Goal: Transaction & Acquisition: Book appointment/travel/reservation

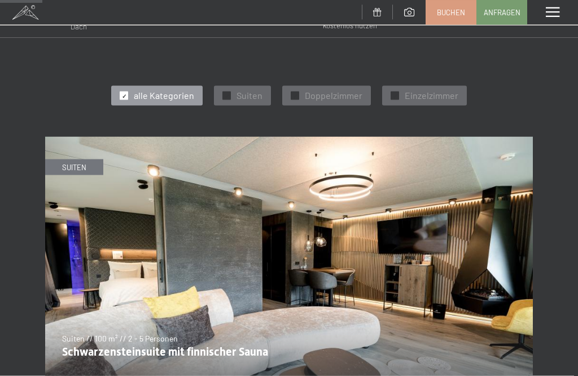
scroll to position [377, 0]
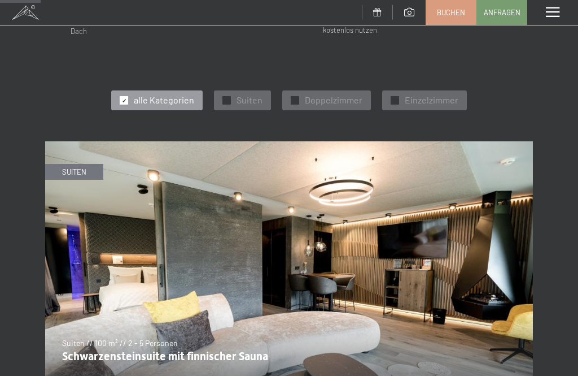
click at [325, 94] on span "Doppelzimmer" at bounding box center [334, 100] width 58 height 12
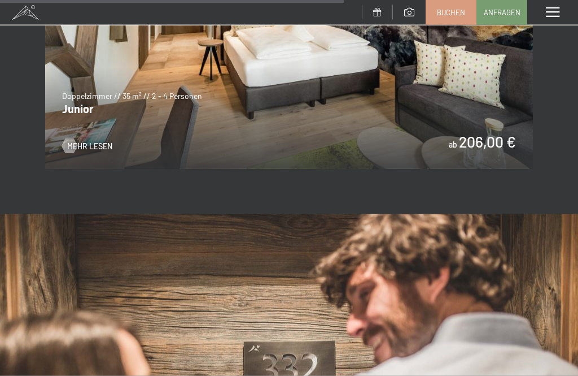
scroll to position [1550, 0]
click at [81, 140] on span "Mehr Lesen" at bounding box center [89, 145] width 45 height 11
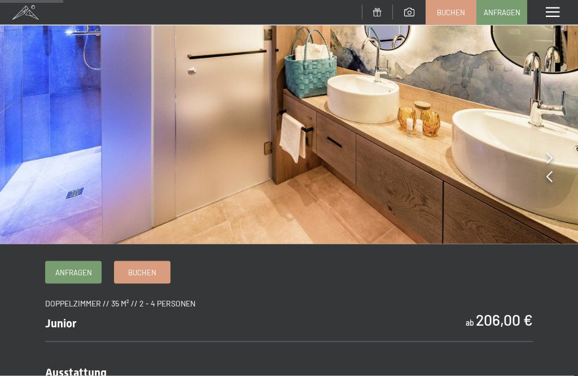
scroll to position [189, 0]
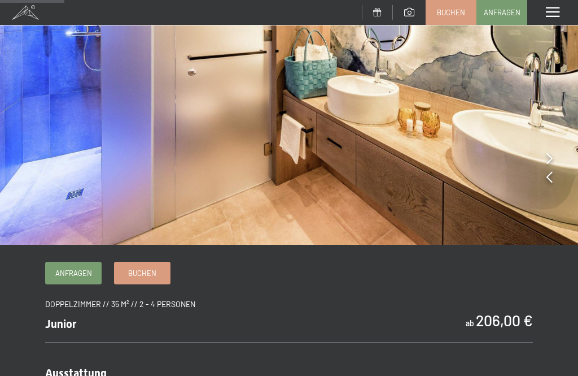
click at [140, 273] on span "Buchen" at bounding box center [142, 273] width 28 height 10
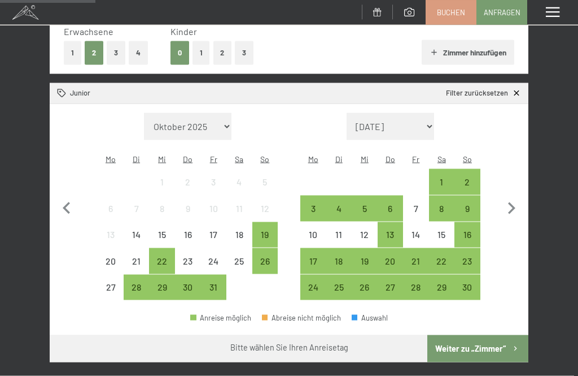
scroll to position [185, 0]
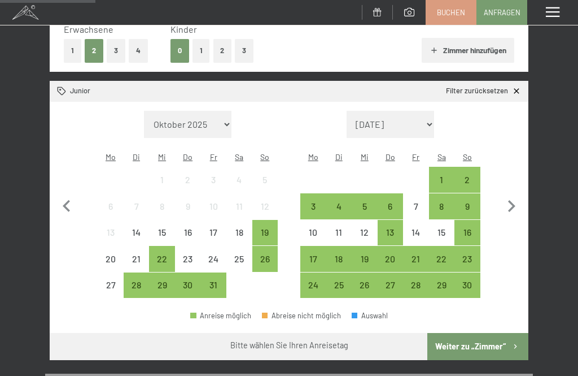
click at [441, 280] on div "29" at bounding box center [442, 292] width 24 height 24
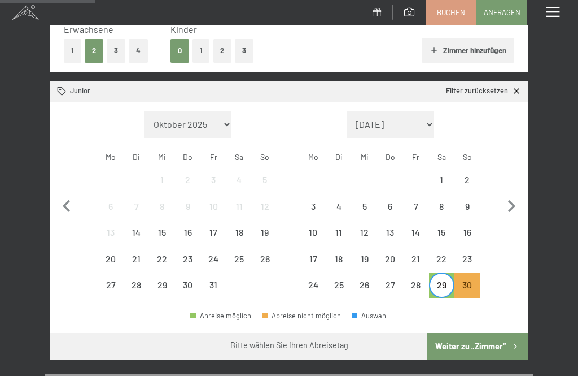
click at [414, 280] on div "28" at bounding box center [416, 292] width 24 height 24
click at [469, 280] on div "30" at bounding box center [468, 292] width 24 height 24
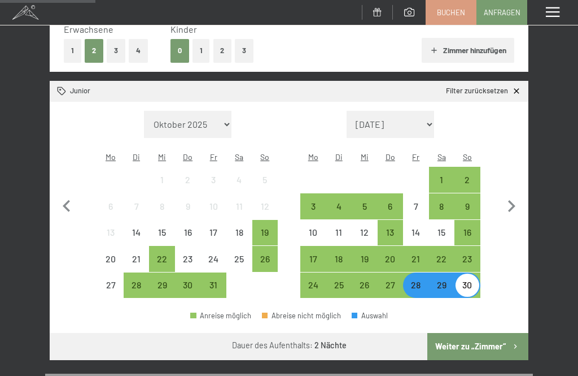
click at [412, 280] on div "28" at bounding box center [416, 292] width 24 height 24
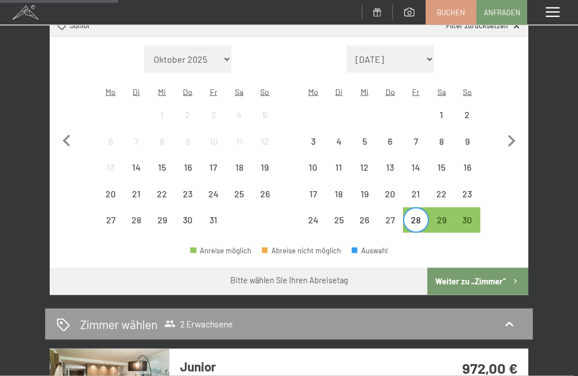
scroll to position [253, 0]
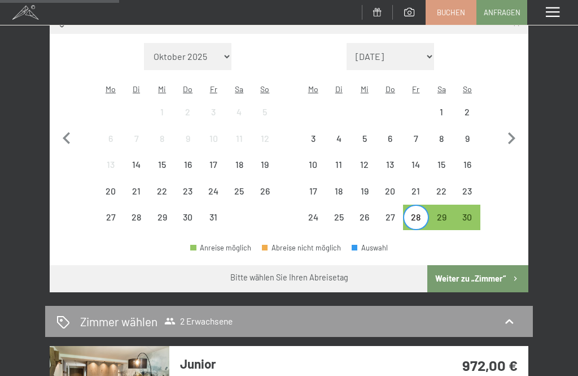
click at [468, 212] on div "30" at bounding box center [468, 224] width 24 height 24
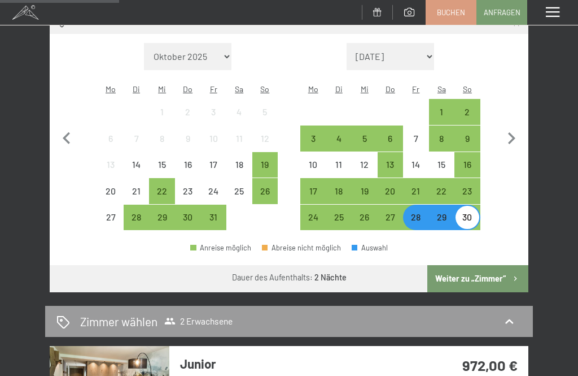
click at [469, 266] on button "Weiter zu „Zimmer“" at bounding box center [478, 278] width 101 height 27
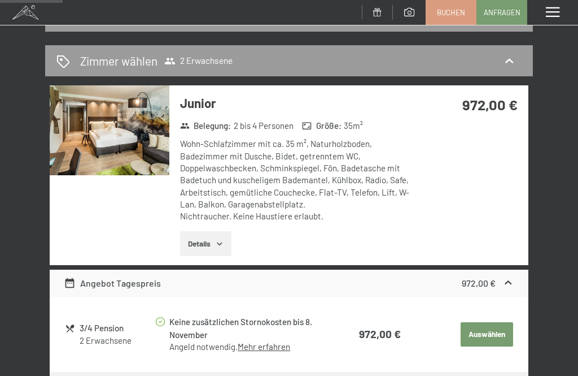
click at [194, 227] on span "Einwilligung Marketing*" at bounding box center [227, 220] width 93 height 11
click at [175, 227] on input "Einwilligung Marketing*" at bounding box center [169, 220] width 11 height 11
click at [200, 227] on span "Einwilligung Marketing*" at bounding box center [227, 220] width 93 height 11
click at [175, 227] on input "Einwilligung Marketing*" at bounding box center [169, 220] width 11 height 11
checkbox input "false"
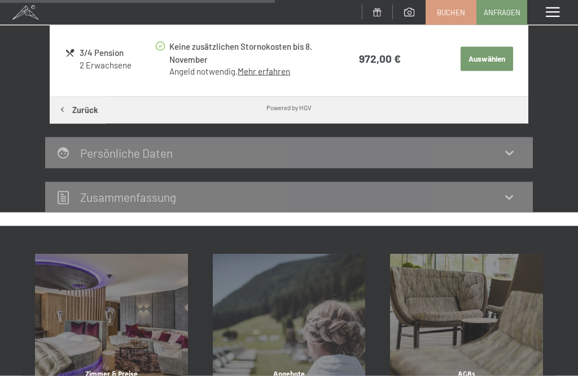
scroll to position [408, 0]
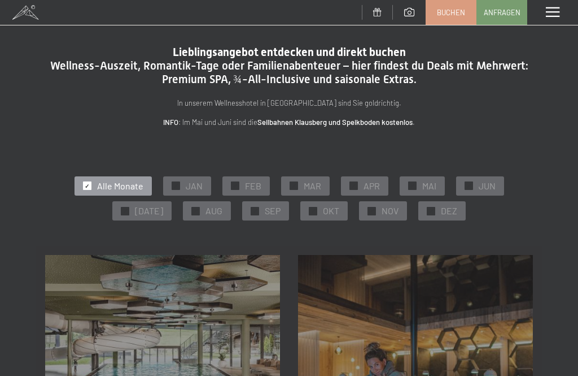
click at [368, 218] on div "✓ NOV" at bounding box center [383, 210] width 48 height 19
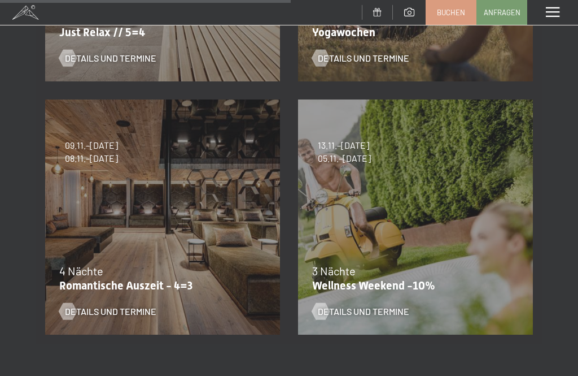
scroll to position [663, 0]
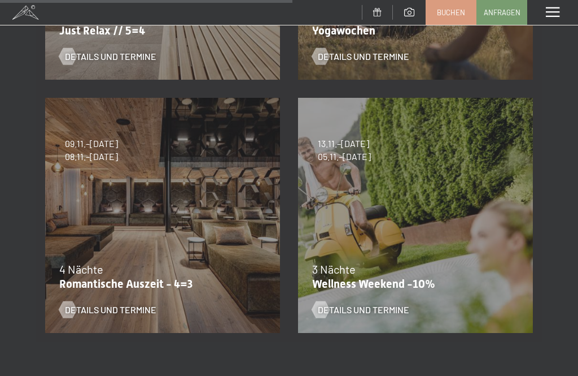
click at [88, 308] on span "Details und Termine" at bounding box center [111, 309] width 92 height 12
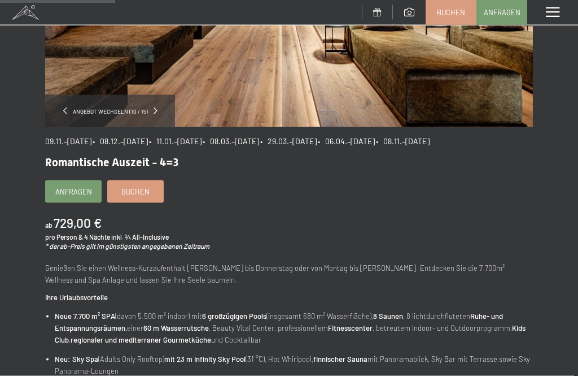
scroll to position [229, 0]
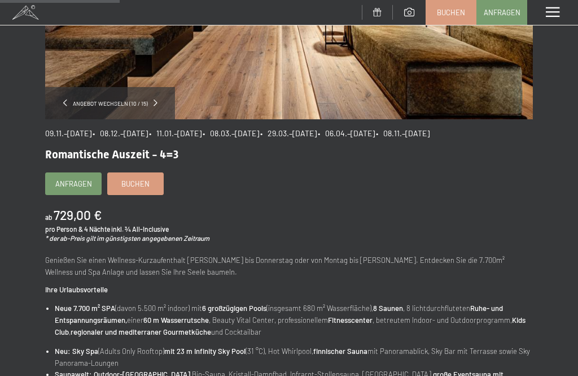
click at [135, 189] on span "Buchen" at bounding box center [135, 184] width 28 height 10
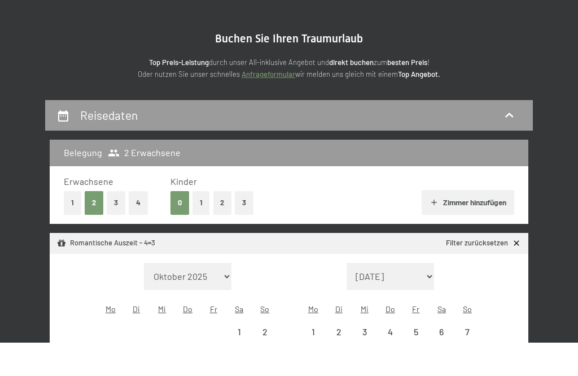
select select "[DATE]"
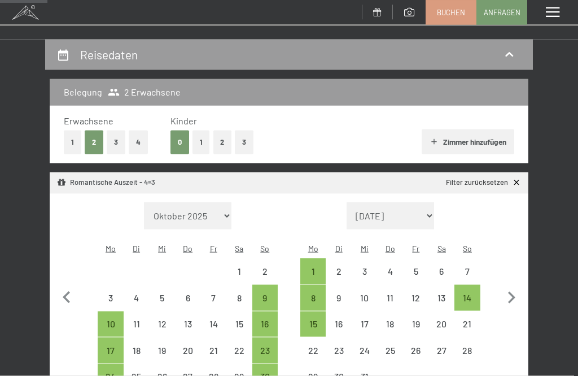
scroll to position [94, 0]
click at [264, 293] on div "9" at bounding box center [266, 305] width 24 height 24
select select "[DATE]"
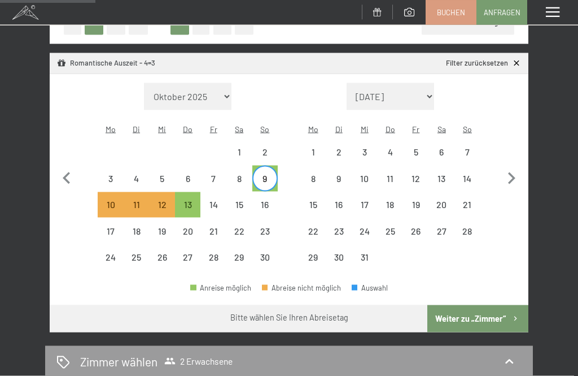
scroll to position [223, 0]
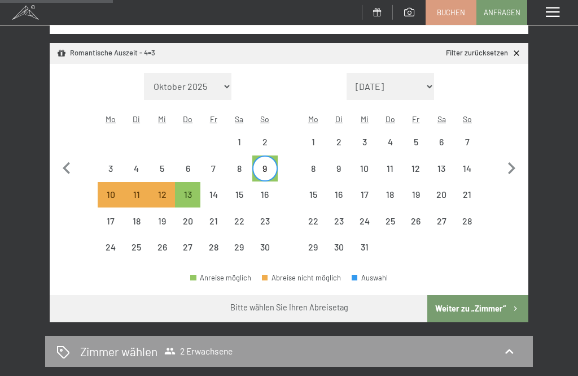
click at [459, 295] on button "Weiter zu „Zimmer“" at bounding box center [478, 308] width 101 height 27
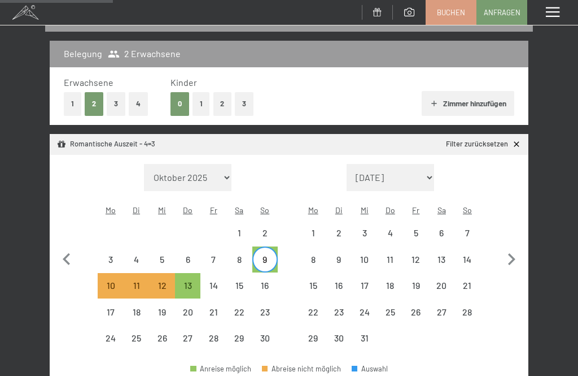
select select "[DATE]"
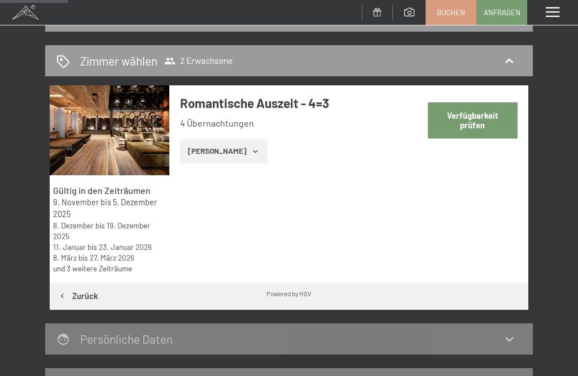
click at [450, 123] on button "Verfügbarkeit prüfen" at bounding box center [473, 120] width 90 height 36
select select "[DATE]"
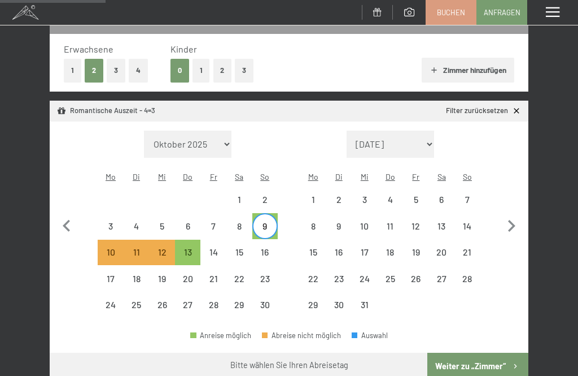
click at [471, 357] on button "Weiter zu „Zimmer“" at bounding box center [478, 365] width 101 height 27
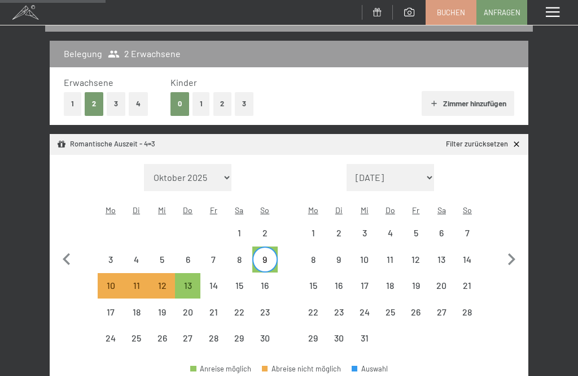
select select "[DATE]"
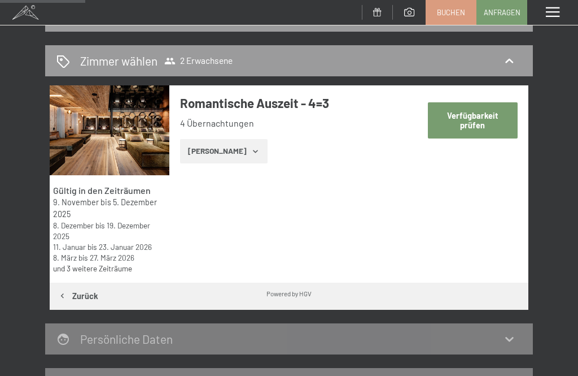
click at [488, 121] on button "Verfügbarkeit prüfen" at bounding box center [473, 120] width 90 height 36
select select "[DATE]"
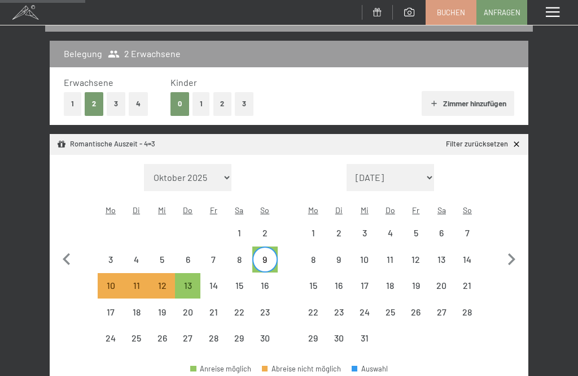
click at [260, 281] on div "16" at bounding box center [266, 293] width 24 height 24
select select "[DATE]"
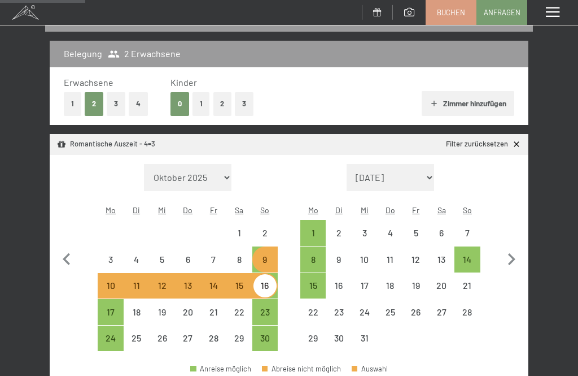
select select "[DATE]"
click at [263, 307] on div "23" at bounding box center [266, 319] width 24 height 24
select select "[DATE]"
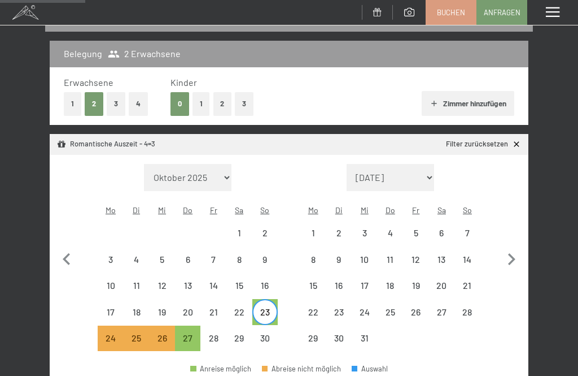
select select "[DATE]"
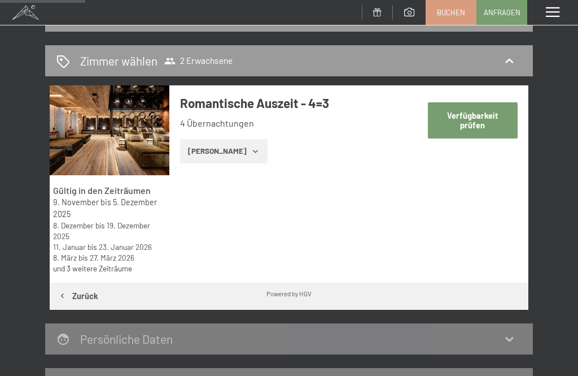
click at [471, 119] on button "Verfügbarkeit prüfen" at bounding box center [473, 120] width 90 height 36
select select "[DATE]"
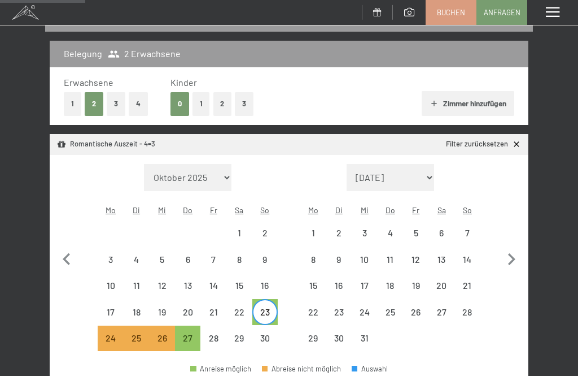
click at [505, 146] on link "Filter zurücksetzen" at bounding box center [483, 144] width 75 height 10
select select "[DATE]"
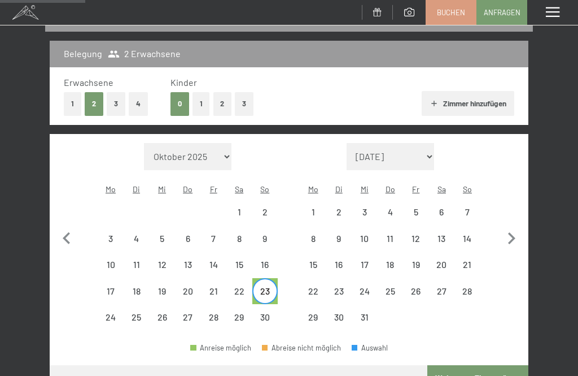
select select "[DATE]"
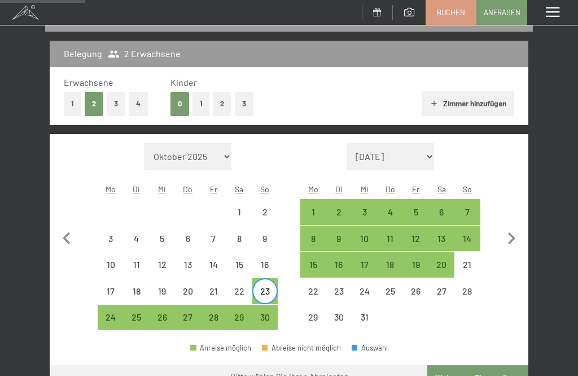
click at [141, 316] on div "25" at bounding box center [137, 324] width 24 height 24
select select "[DATE]"
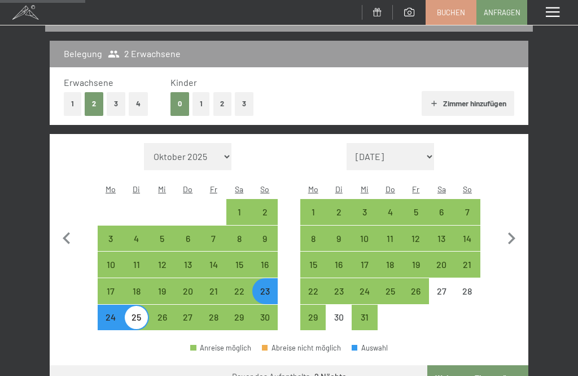
click at [159, 312] on div "26" at bounding box center [162, 324] width 24 height 24
select select "[DATE]"
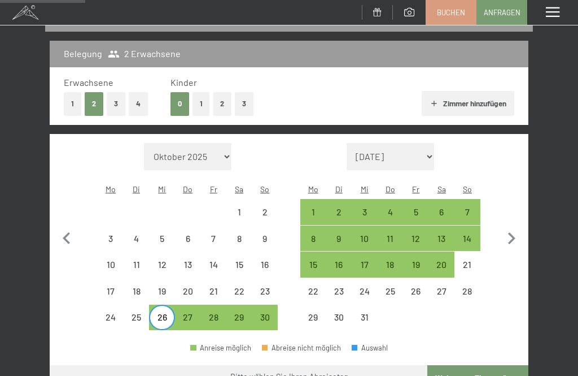
click at [268, 279] on div "23" at bounding box center [266, 291] width 24 height 24
select select "[DATE]"
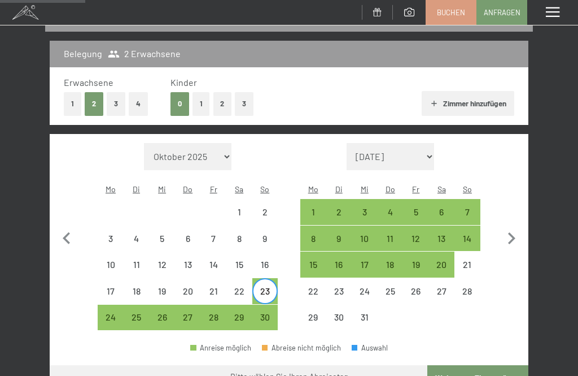
click at [164, 306] on div "26" at bounding box center [162, 318] width 24 height 24
select select "[DATE]"
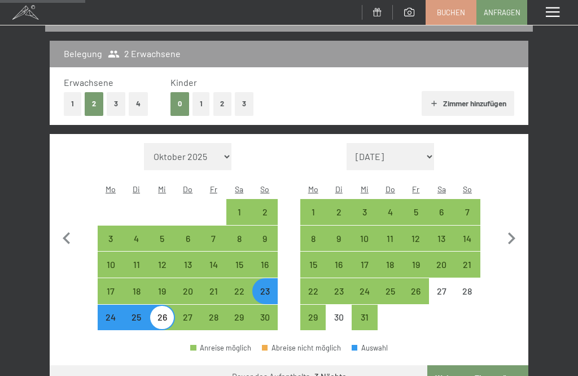
click at [454, 365] on button "Weiter zu „Zimmer“" at bounding box center [478, 378] width 101 height 27
select select "[DATE]"
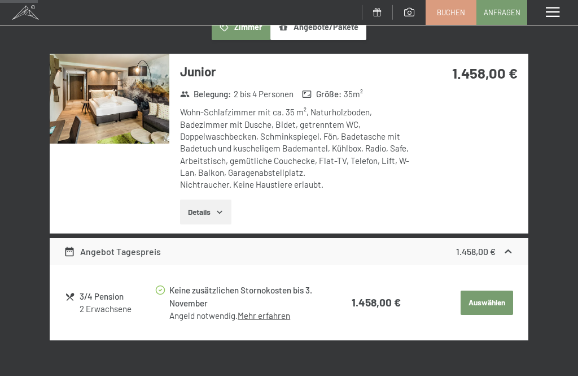
scroll to position [203, 0]
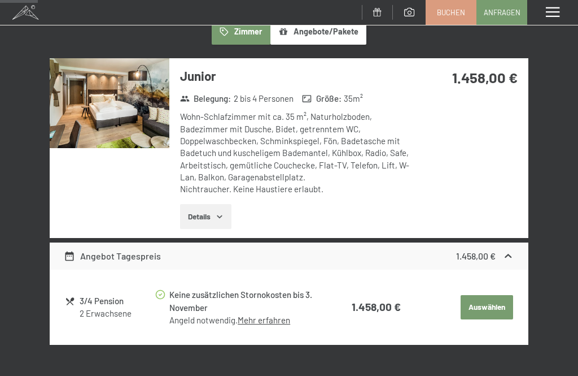
click at [206, 214] on button "Details" at bounding box center [205, 216] width 51 height 25
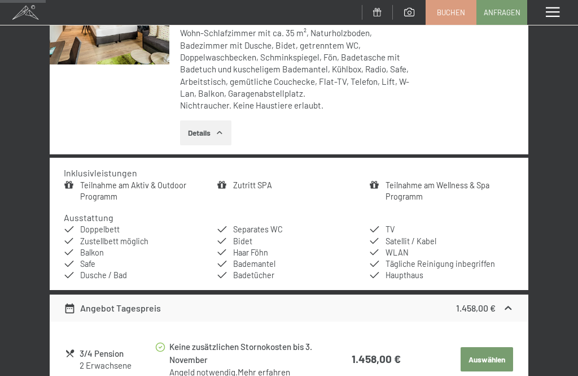
scroll to position [289, 0]
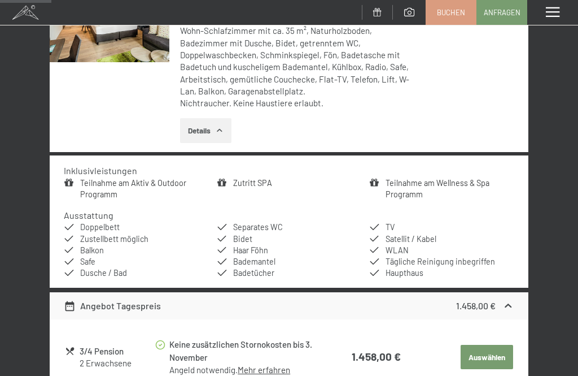
click at [508, 303] on icon at bounding box center [508, 305] width 7 height 4
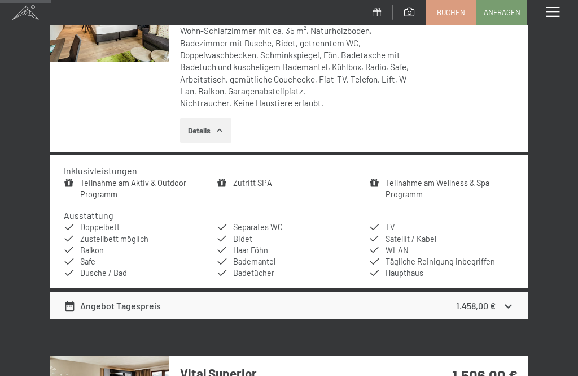
click at [499, 301] on div "1.458,00 €" at bounding box center [485, 306] width 58 height 14
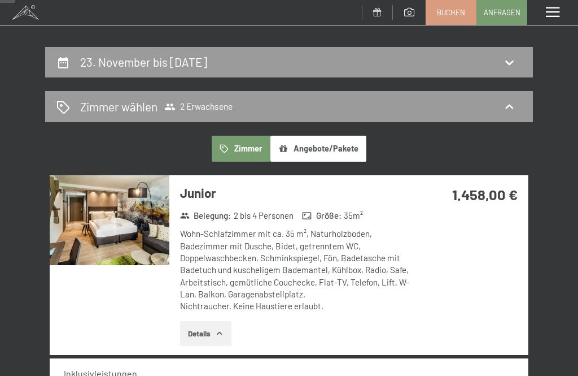
scroll to position [89, 0]
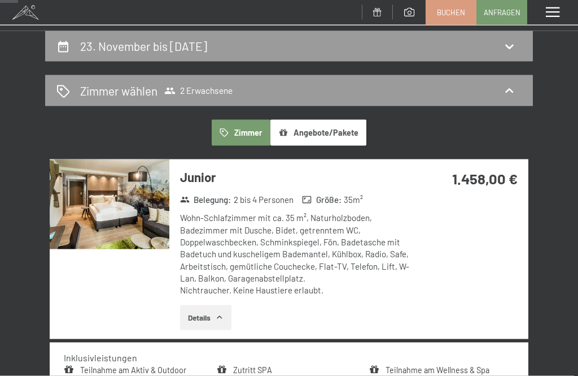
click at [315, 133] on button "Angebote/Pakete" at bounding box center [319, 133] width 96 height 26
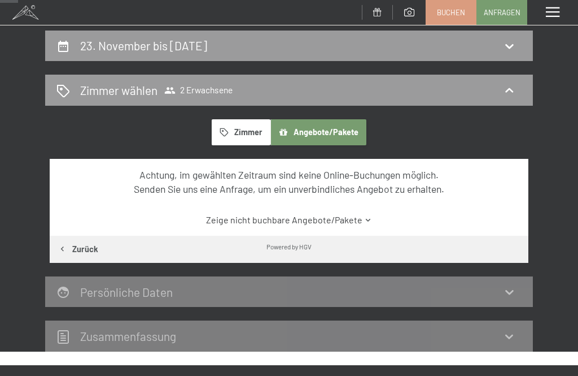
click at [234, 129] on button "Zimmer" at bounding box center [241, 132] width 59 height 26
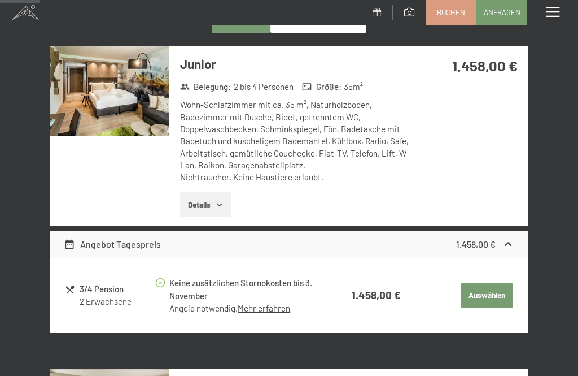
scroll to position [214, 0]
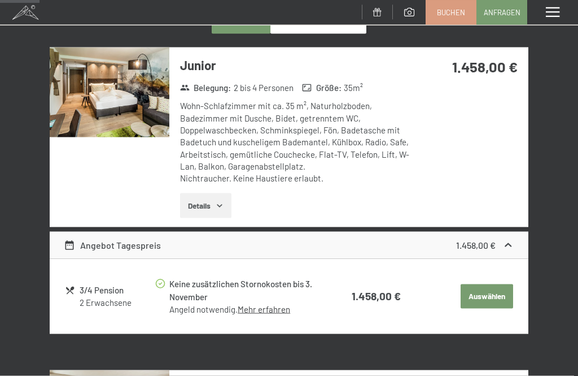
click at [268, 304] on link "Mehr erfahren" at bounding box center [264, 309] width 53 height 10
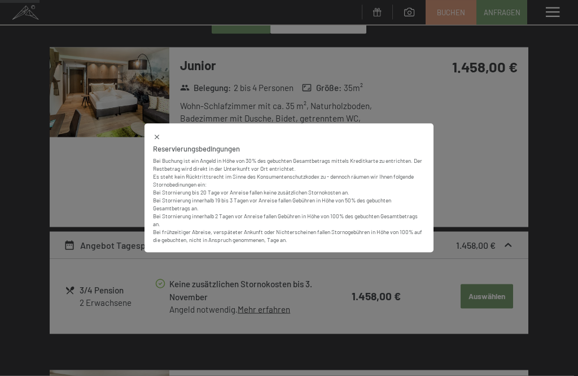
scroll to position [215, 0]
